Goal: Understand process/instructions

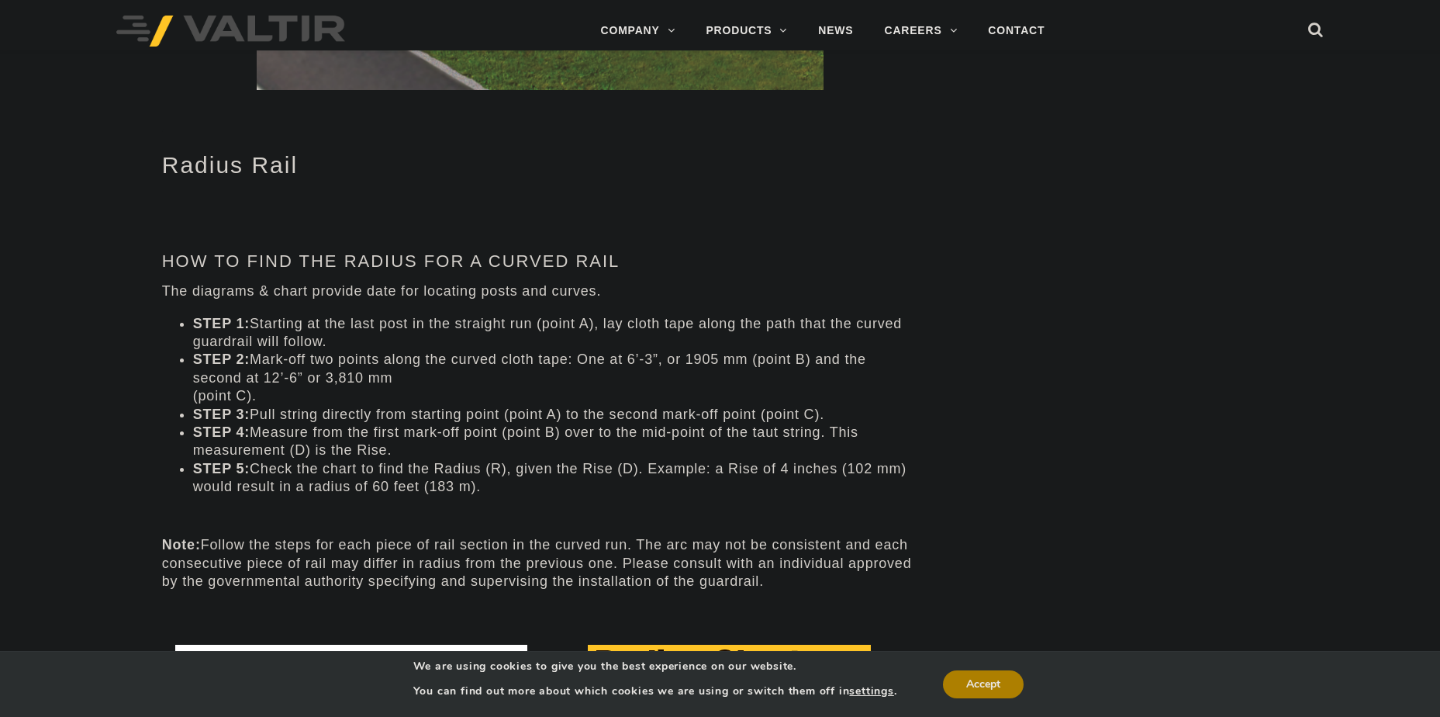
scroll to position [659, 0]
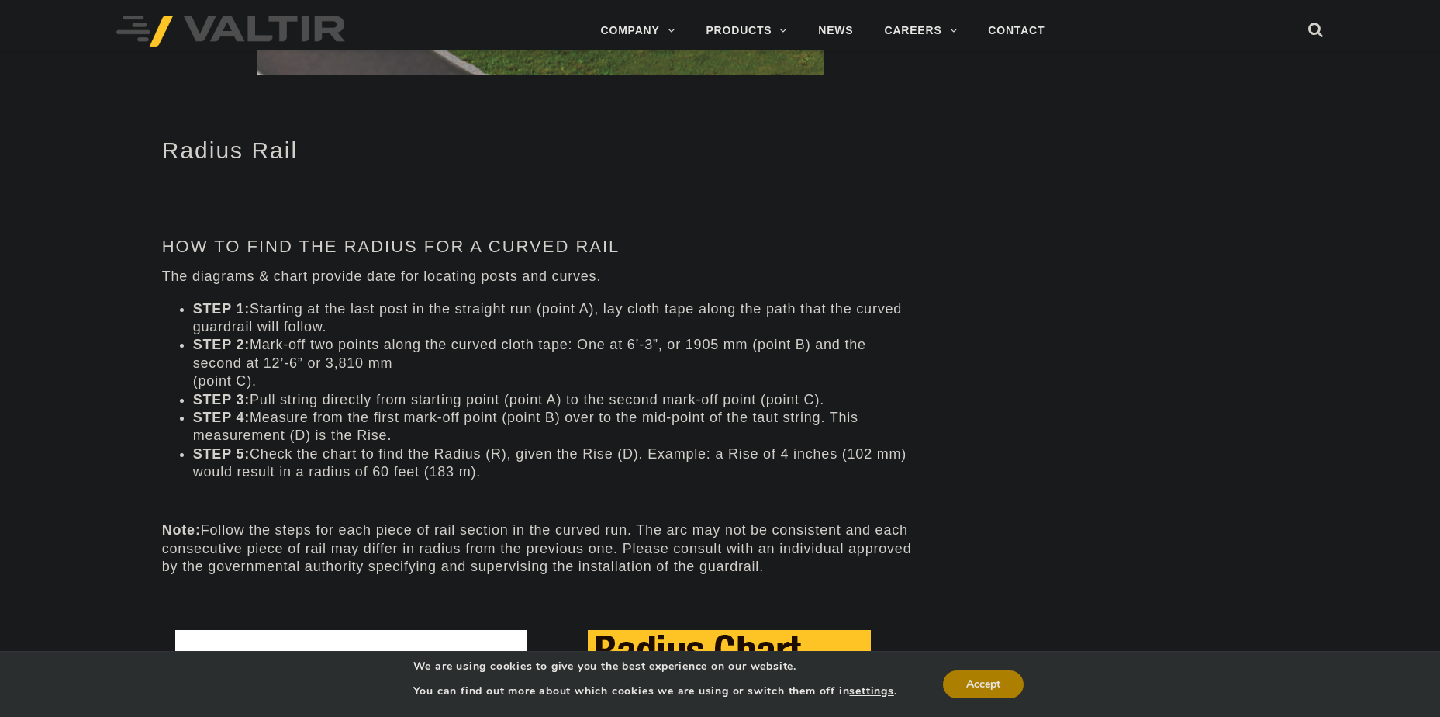
drag, startPoint x: 239, startPoint y: 309, endPoint x: 751, endPoint y: 442, distance: 528.9
click at [751, 442] on ul "STEP 1: Starting at the last post in the straight run (point A), lay cloth tape…" at bounding box center [540, 390] width 756 height 181
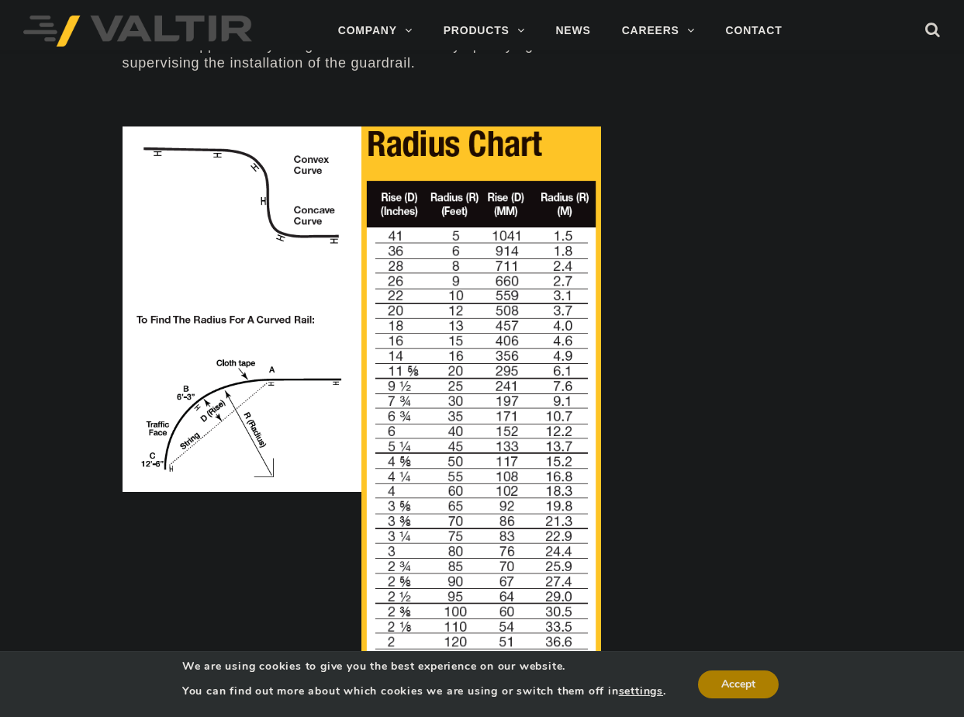
scroll to position [1193, 0]
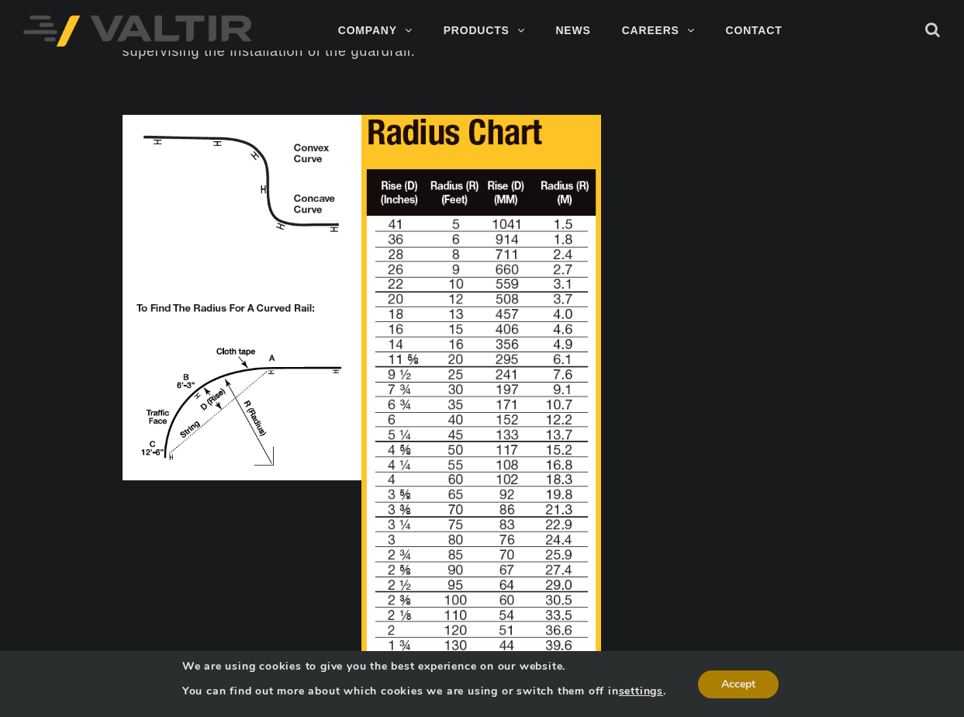
click at [400, 185] on img at bounding box center [481, 405] width 240 height 580
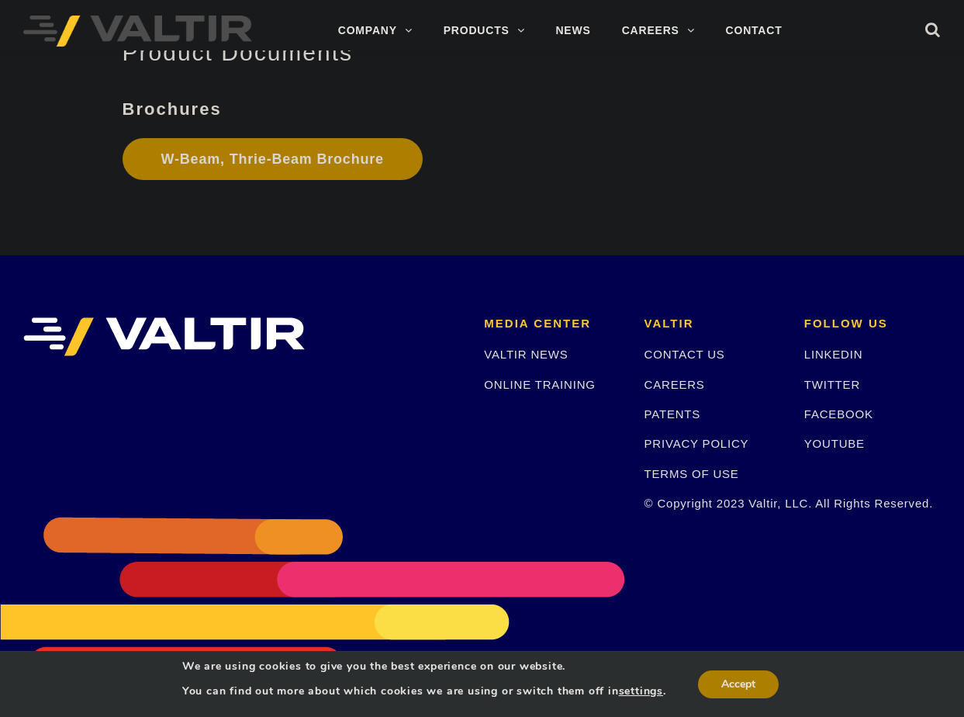
scroll to position [4452, 0]
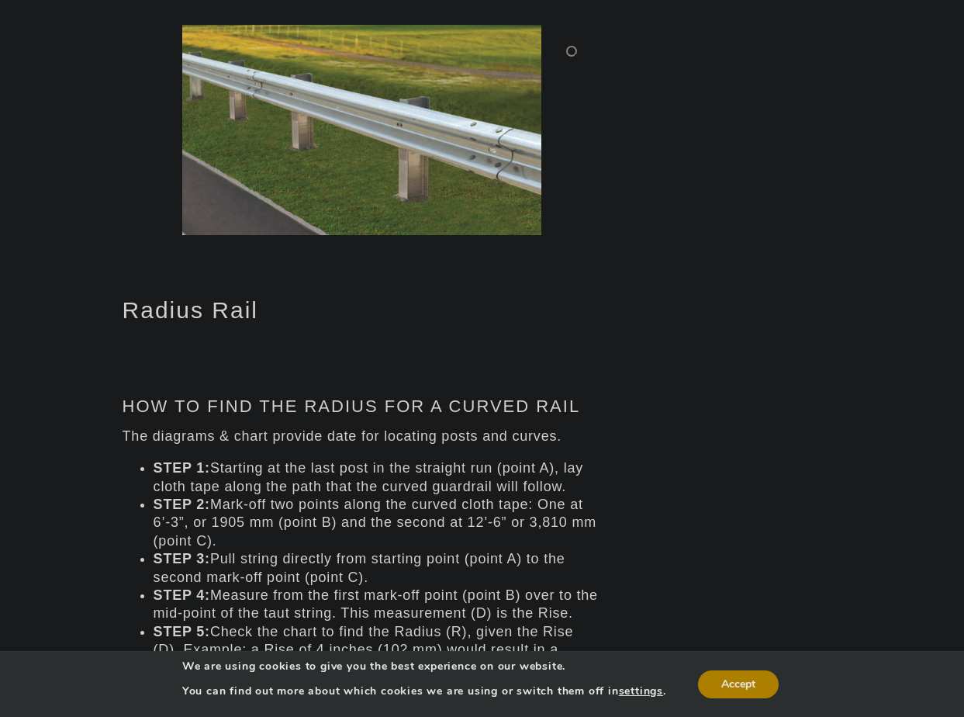
scroll to position [485, 0]
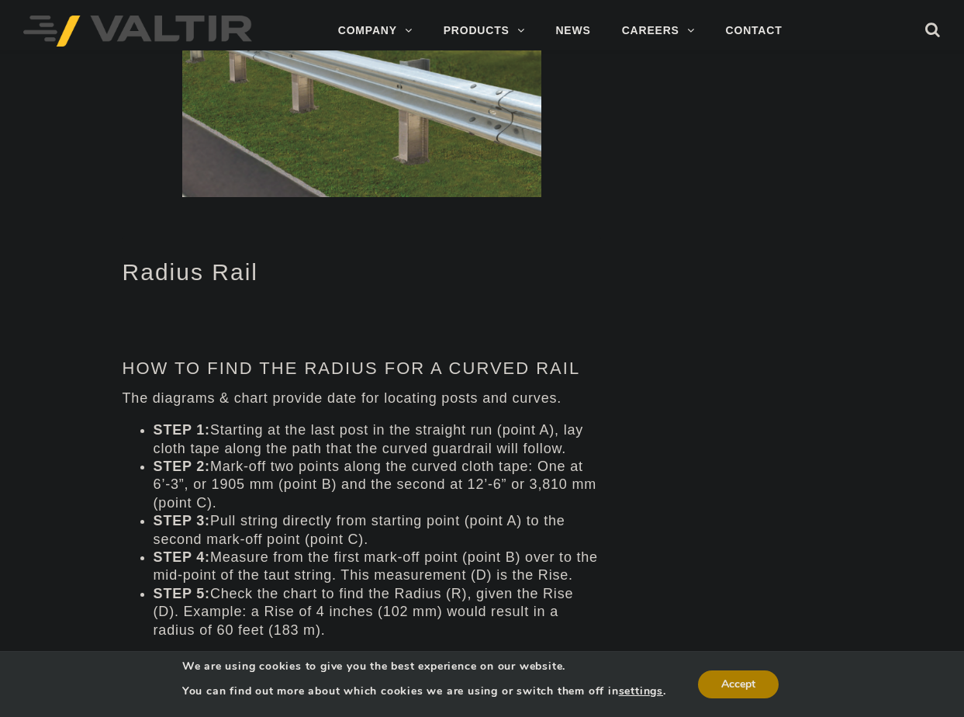
drag, startPoint x: 210, startPoint y: 425, endPoint x: 597, endPoint y: 512, distance: 396.6
click at [598, 512] on ul "STEP 1: Starting at the last post in the straight run (point A), lay cloth tape…" at bounding box center [362, 530] width 478 height 218
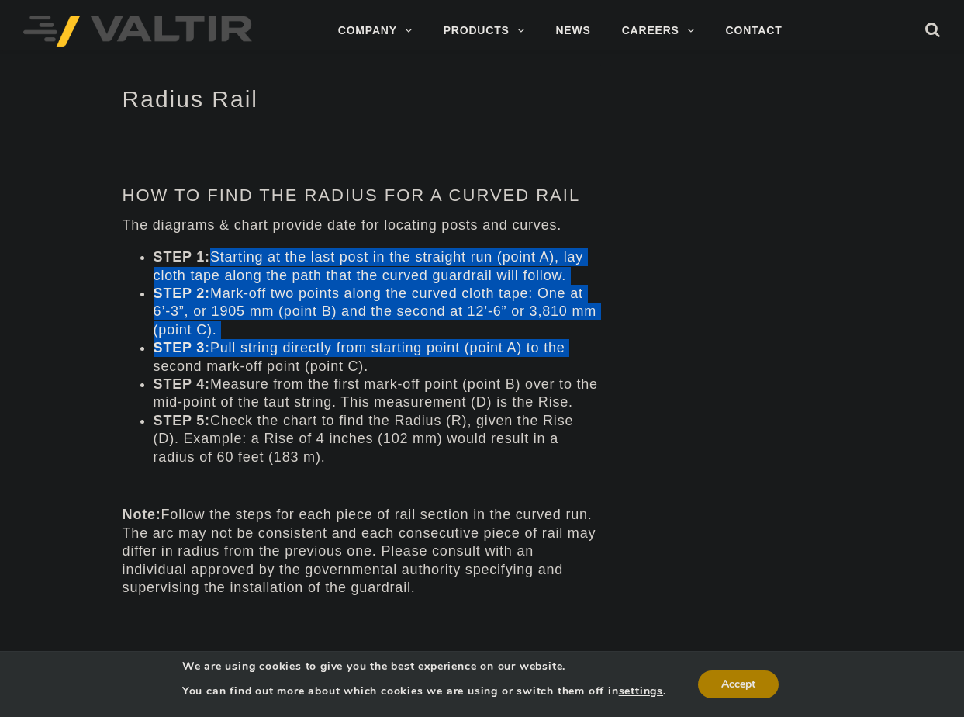
scroll to position [659, 0]
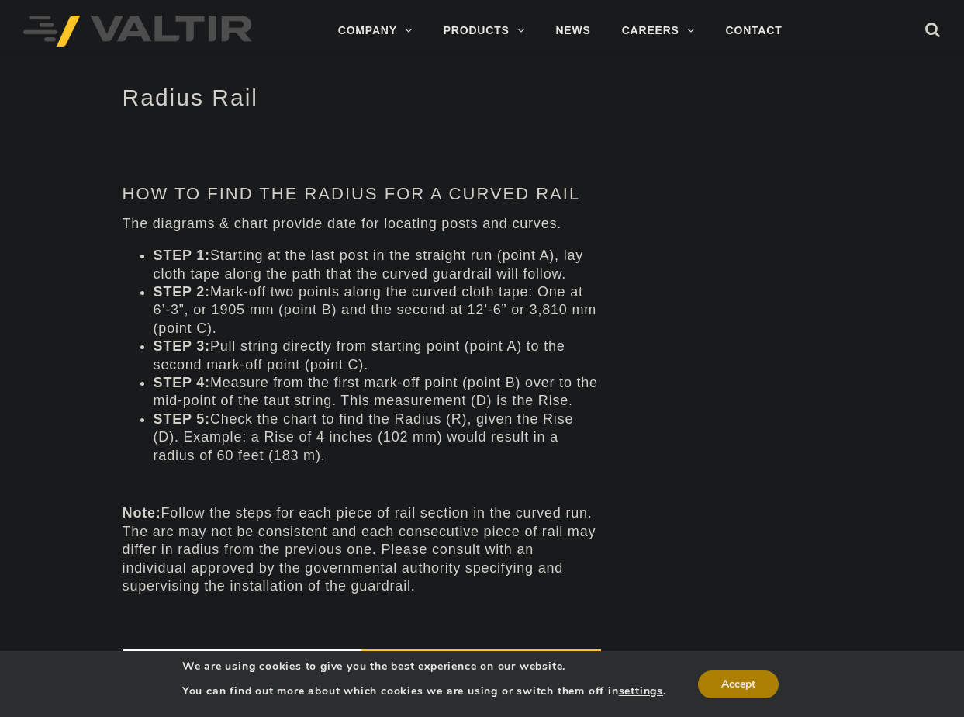
click at [199, 356] on li "STEP 3: Pull string directly from starting point (point A) to the second mark-o…" at bounding box center [377, 355] width 447 height 36
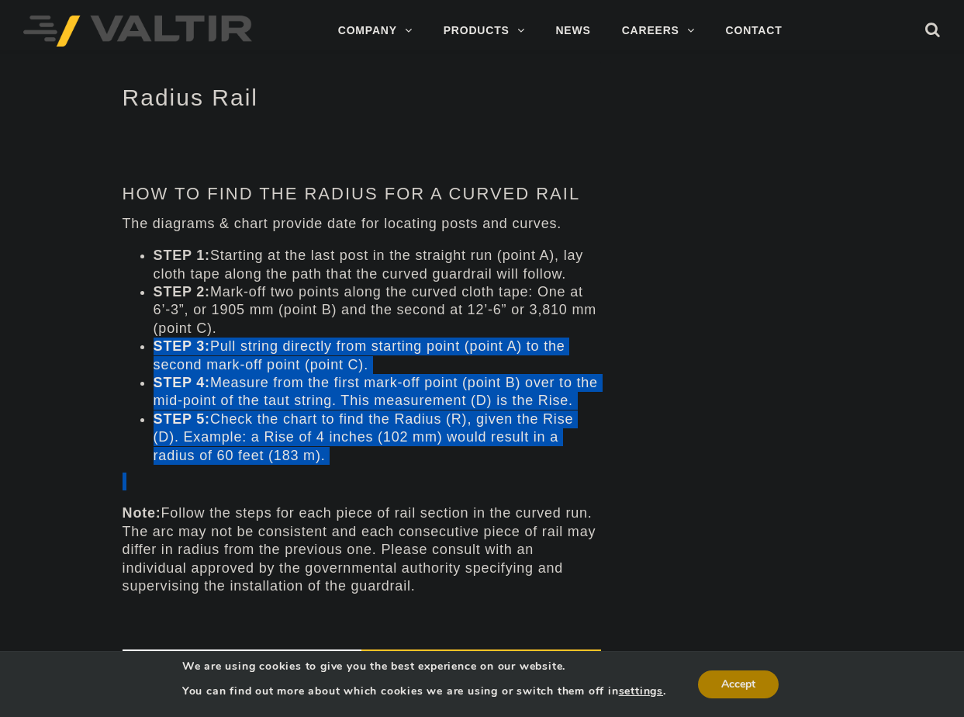
drag, startPoint x: 141, startPoint y: 345, endPoint x: 395, endPoint y: 475, distance: 285.4
click at [395, 475] on div "Radius Rail How To Find The Radius For A Curved Rail The diagrams & chart provi…" at bounding box center [362, 652] width 478 height 1183
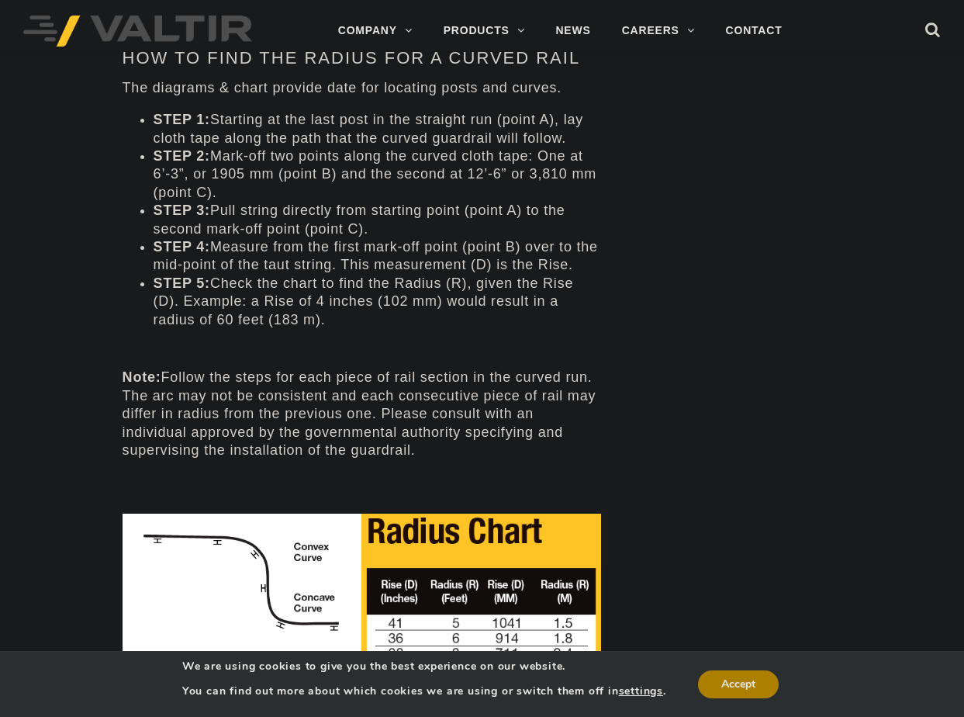
click at [316, 442] on p "Note: Follow the steps for each piece of rail section in the curved run. The ar…" at bounding box center [362, 413] width 478 height 91
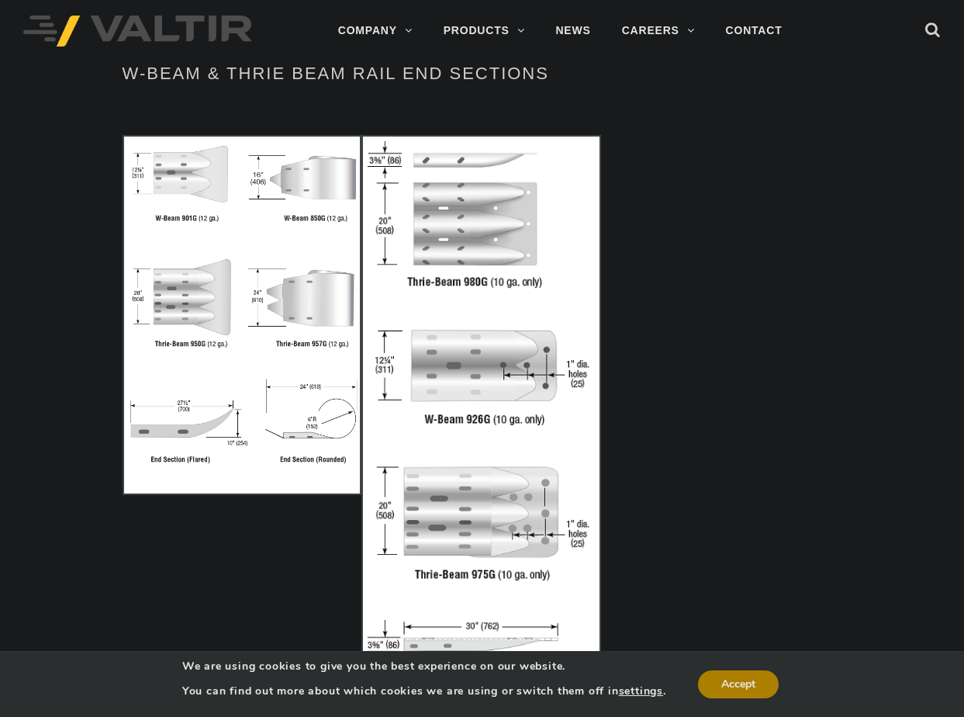
scroll to position [2889, 0]
